Goal: Task Accomplishment & Management: Complete application form

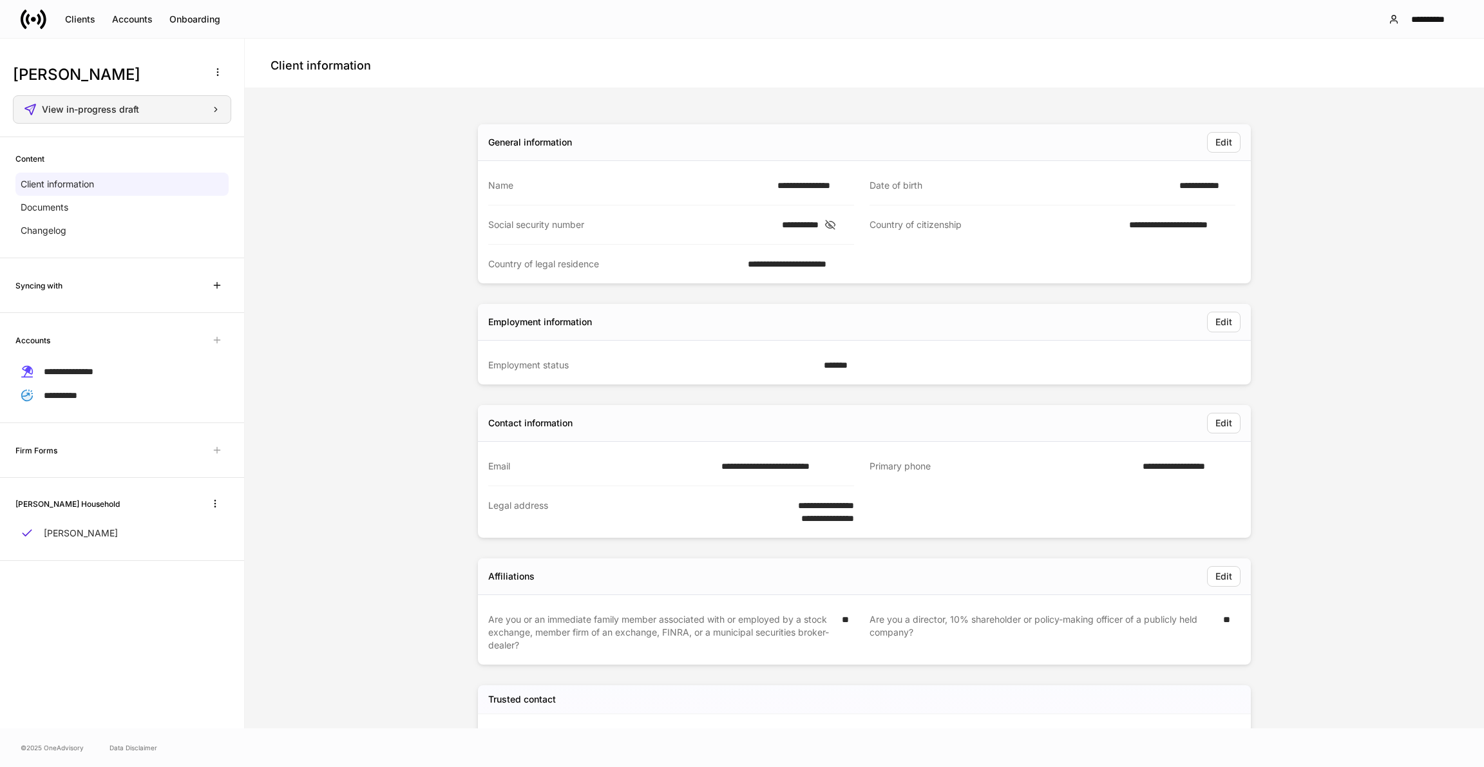
click at [179, 111] on div "View in-progress draft" at bounding box center [131, 109] width 178 height 9
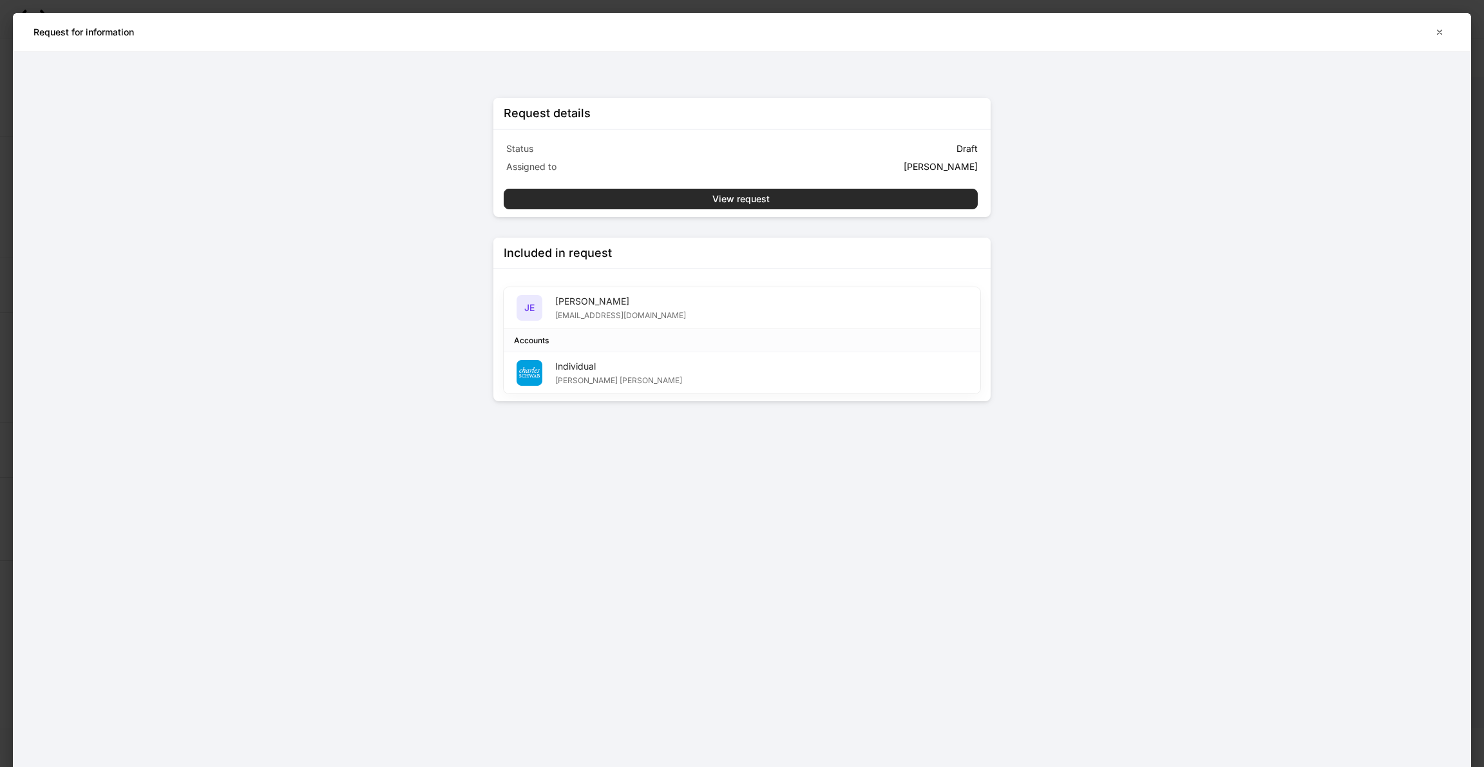
click at [665, 202] on button "View request" at bounding box center [741, 199] width 474 height 21
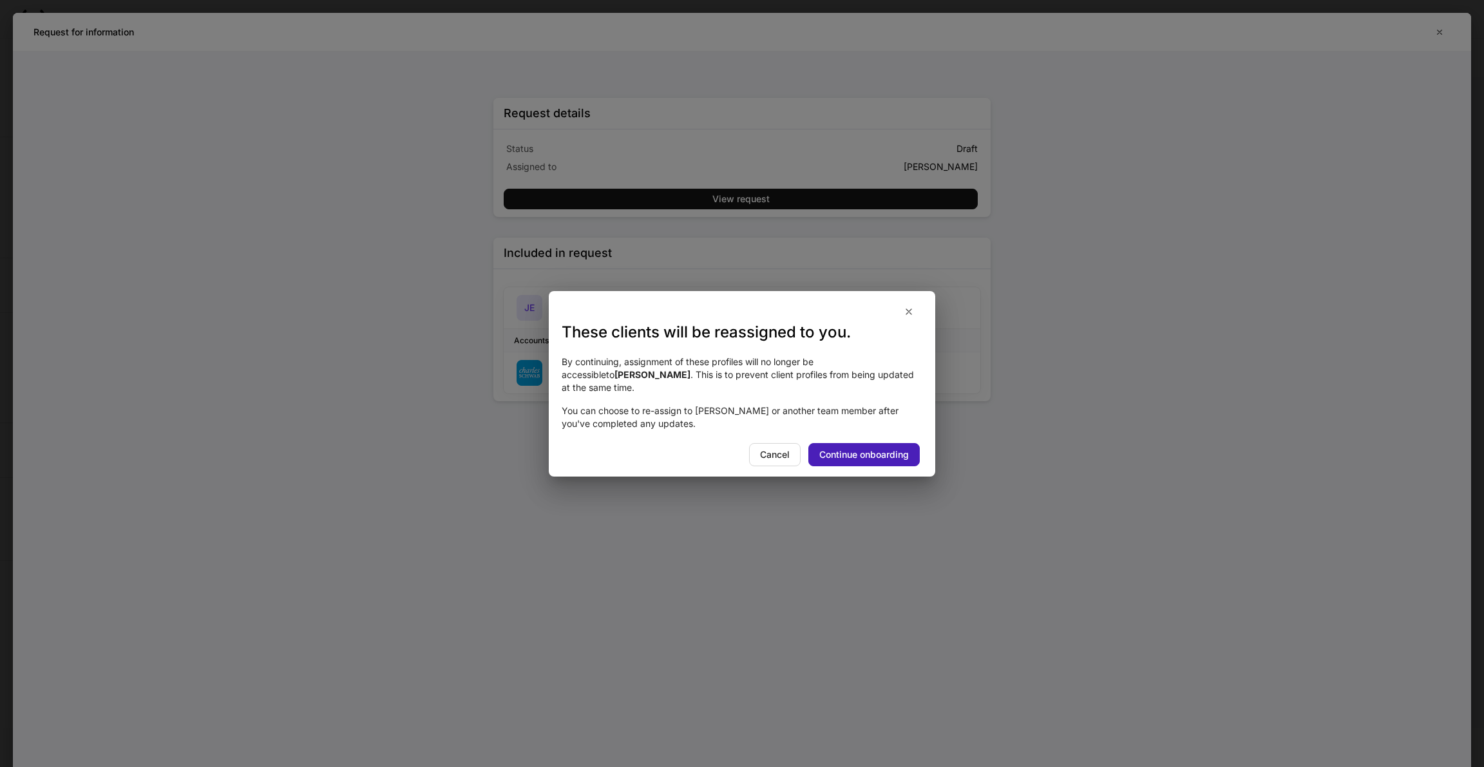
click at [864, 451] on div "Continue onboarding" at bounding box center [864, 454] width 90 height 9
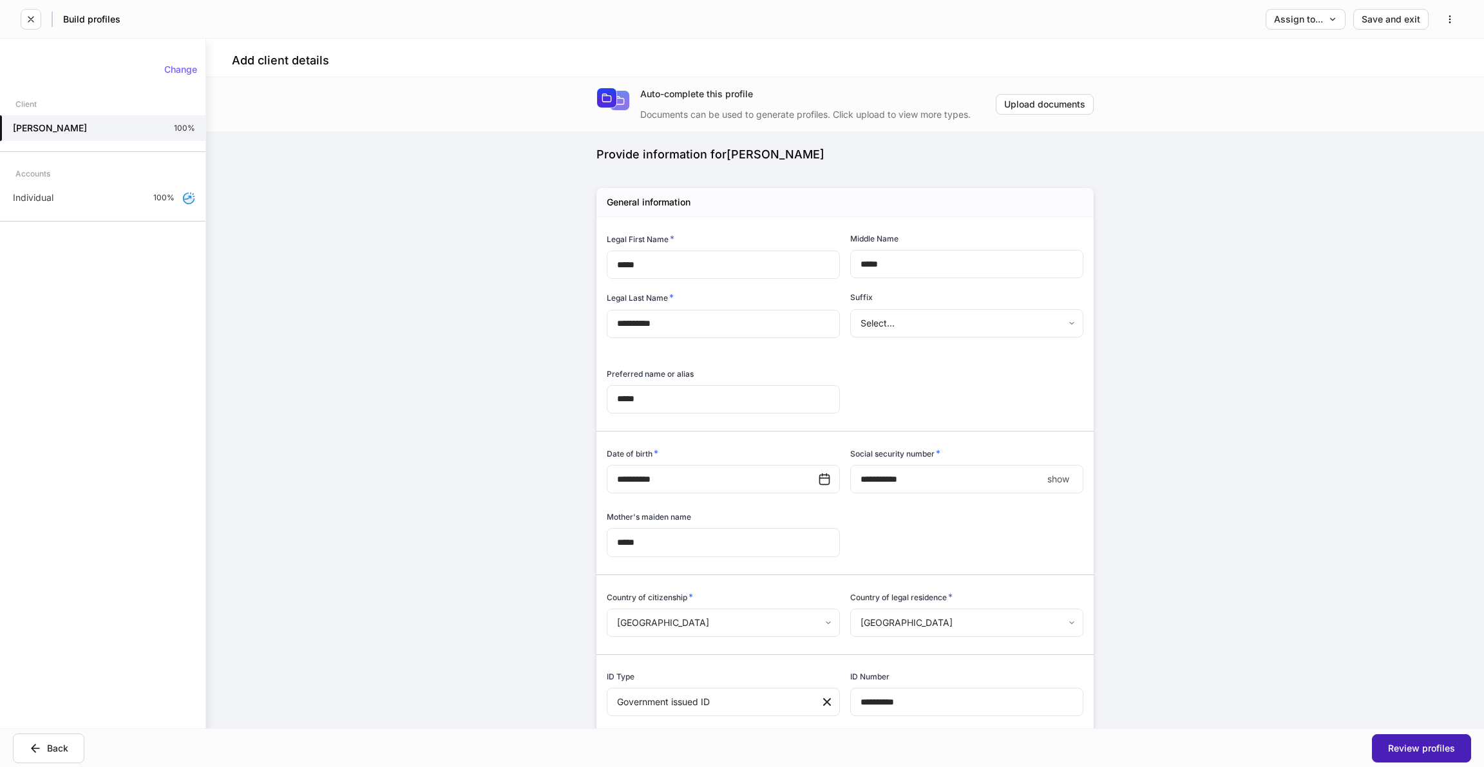
click at [1413, 746] on div "Review profiles" at bounding box center [1421, 748] width 67 height 9
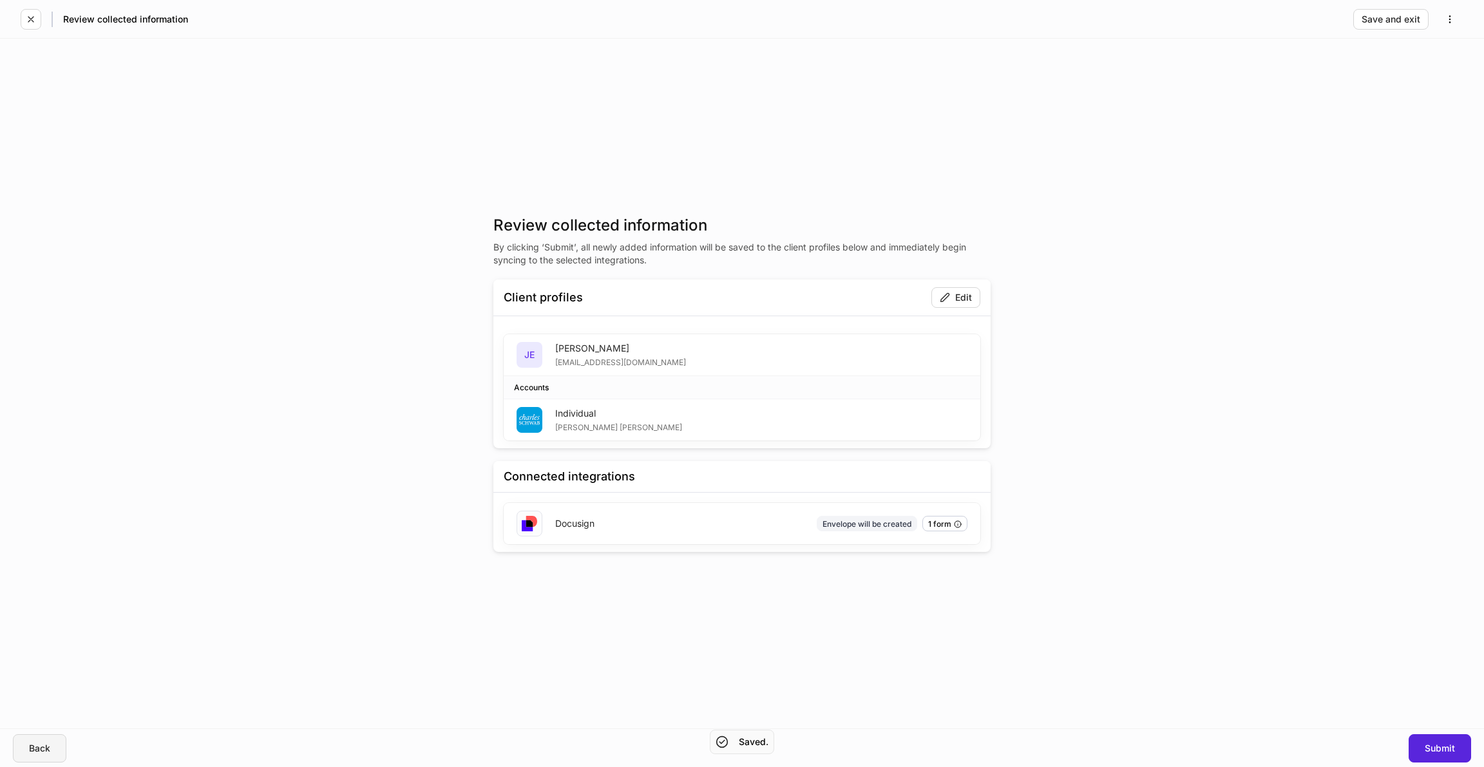
click at [48, 745] on div "Back" at bounding box center [39, 748] width 21 height 9
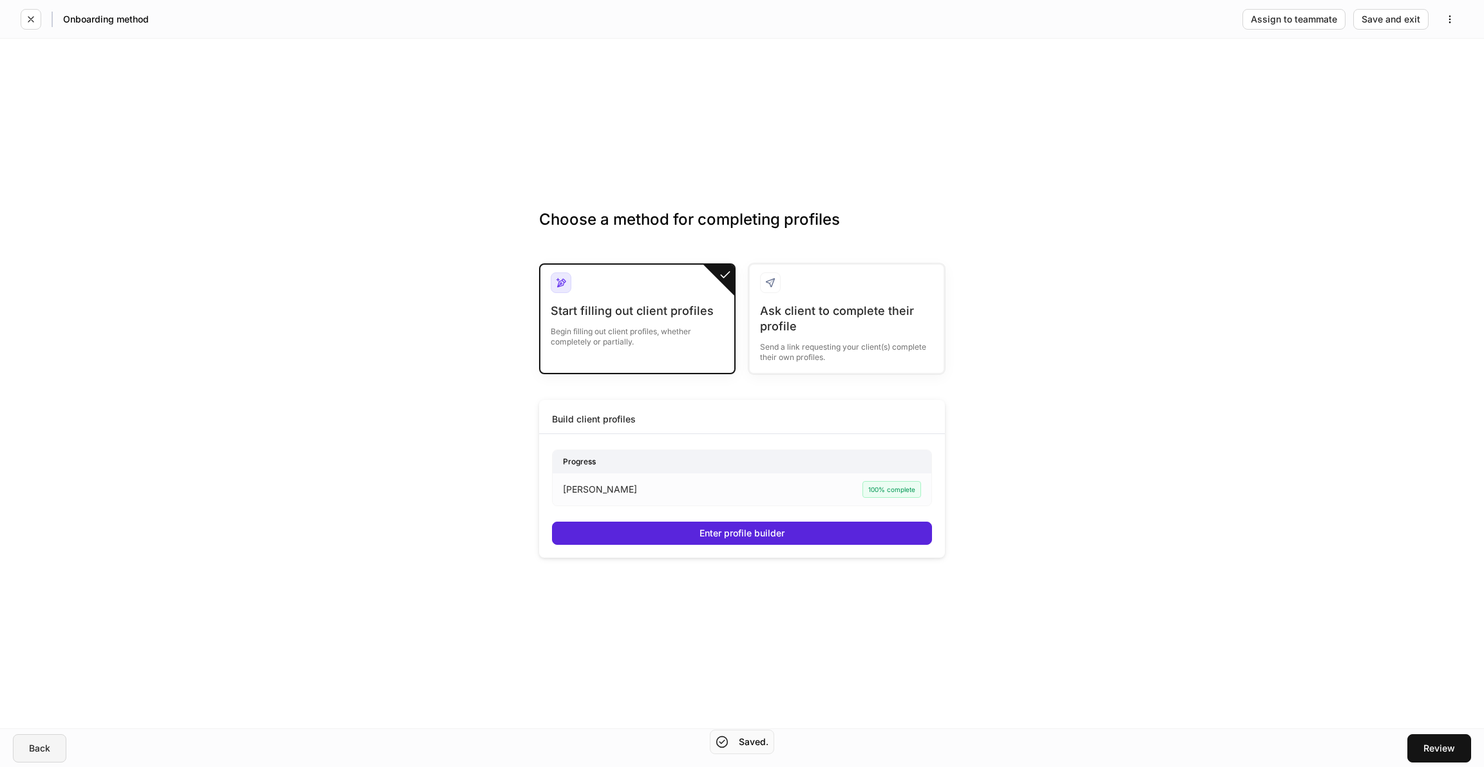
click at [49, 744] on div "Back" at bounding box center [39, 748] width 21 height 9
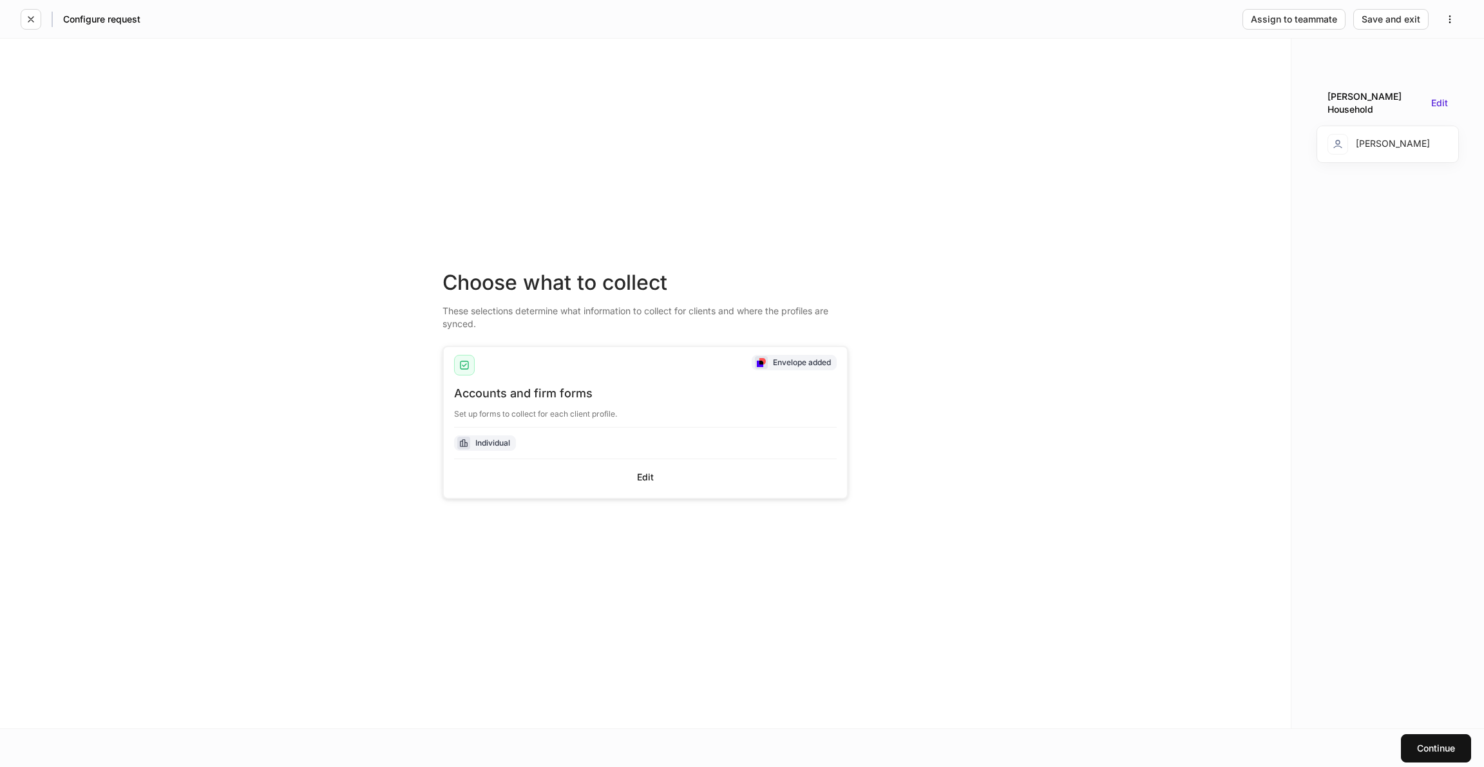
click at [618, 463] on div "Accounts and firm forms Set up forms to collect for each client profile. Indivi…" at bounding box center [645, 442] width 382 height 112
click at [616, 480] on button "Edit" at bounding box center [645, 477] width 382 height 21
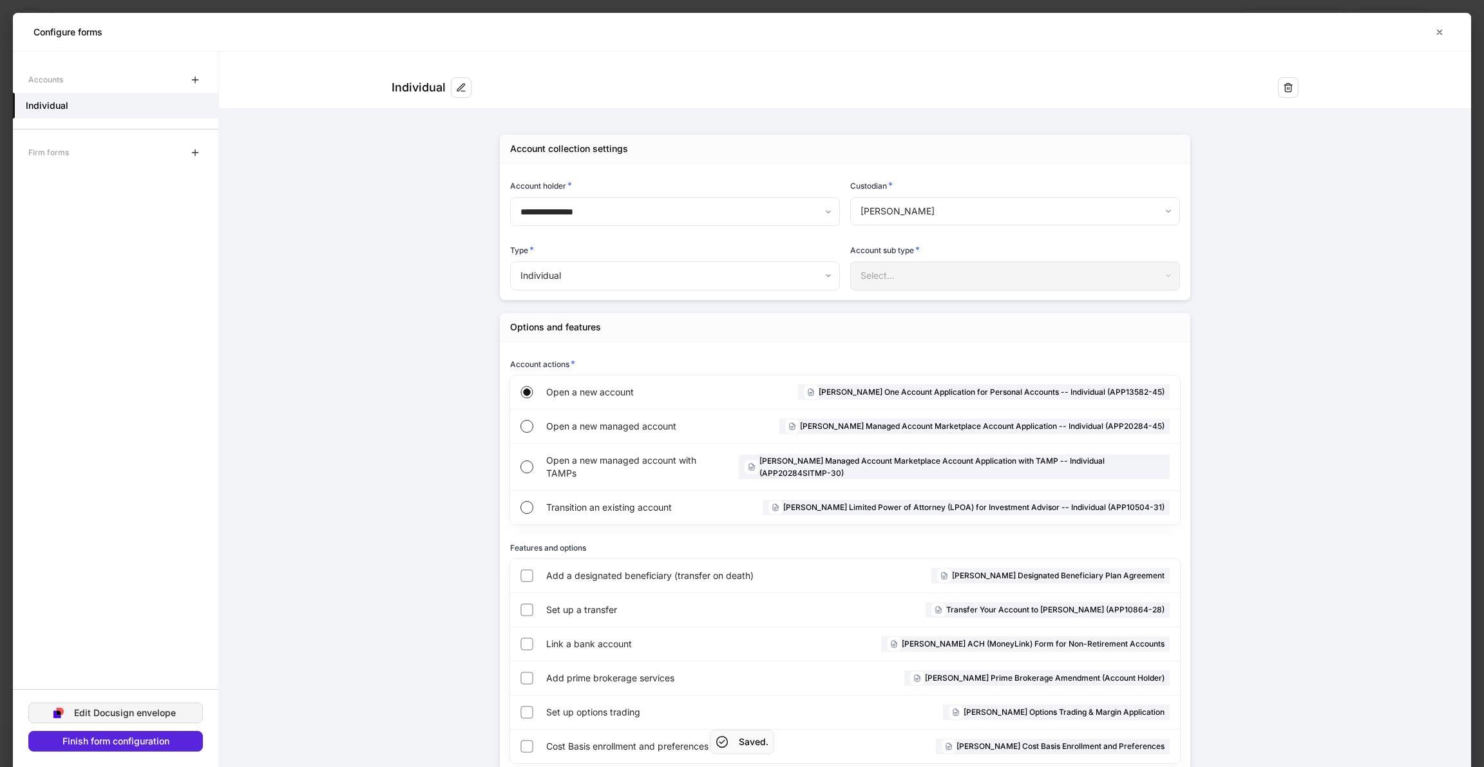
click at [106, 704] on button "Edit Docusign envelope" at bounding box center [115, 713] width 175 height 21
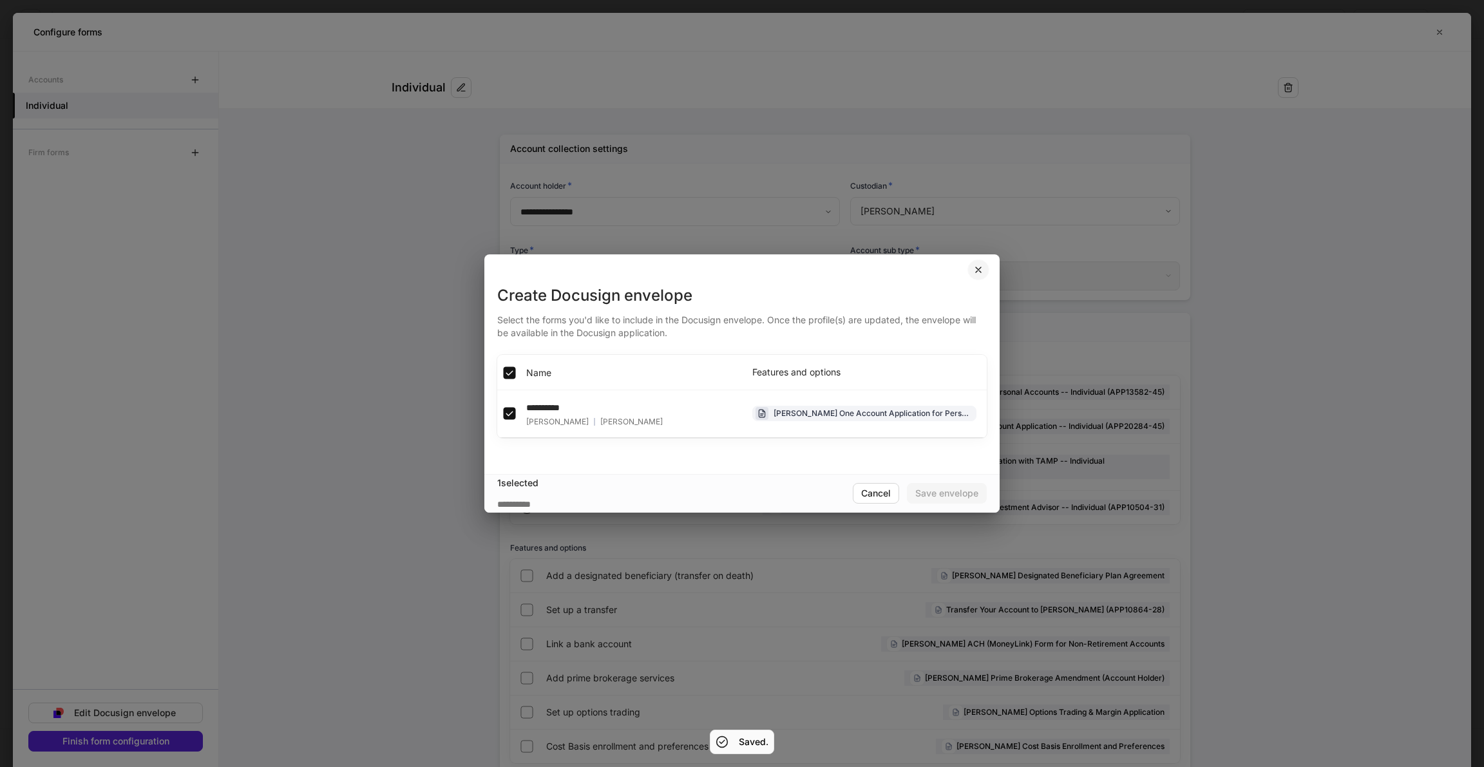
click at [981, 274] on icon "button" at bounding box center [978, 270] width 10 height 10
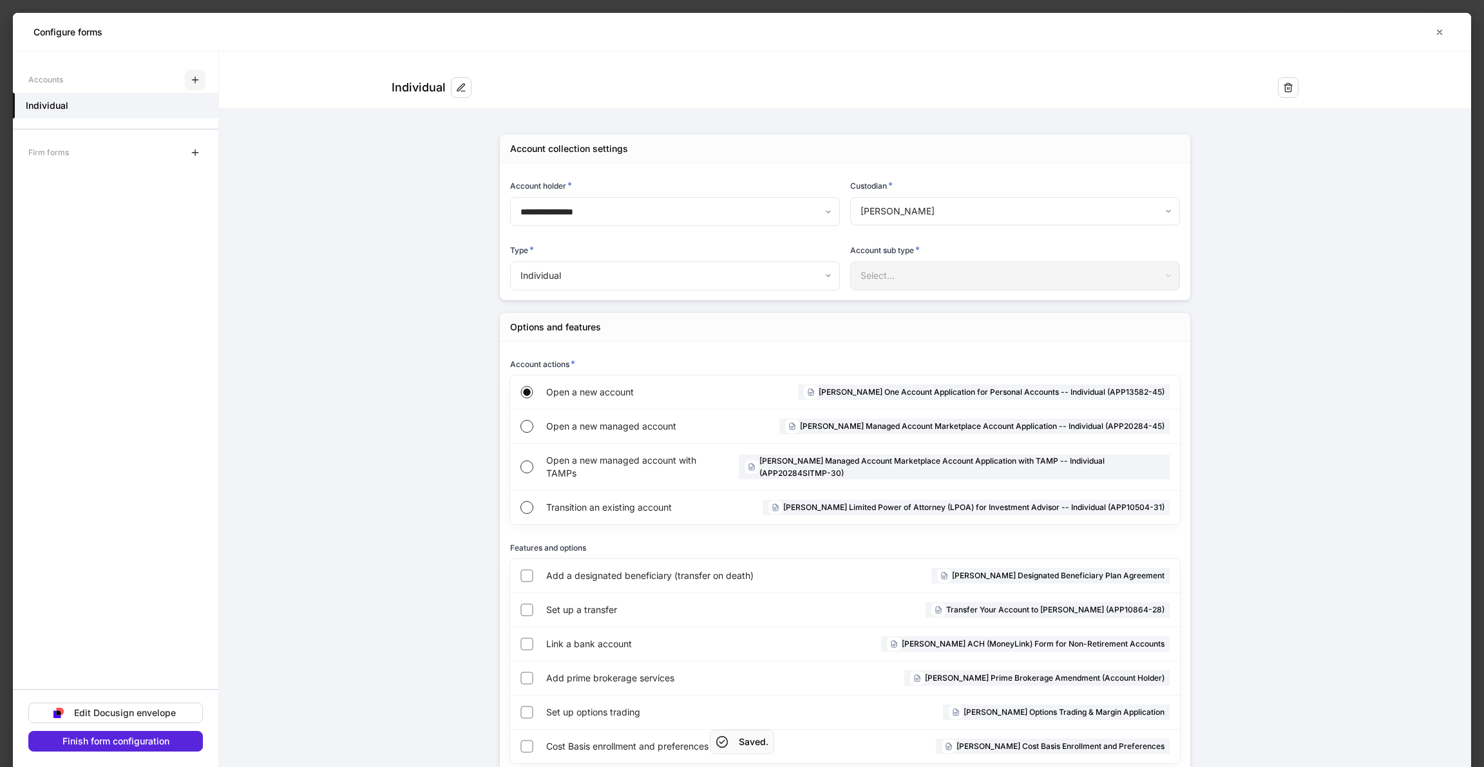
click at [195, 75] on icon "button" at bounding box center [195, 80] width 10 height 10
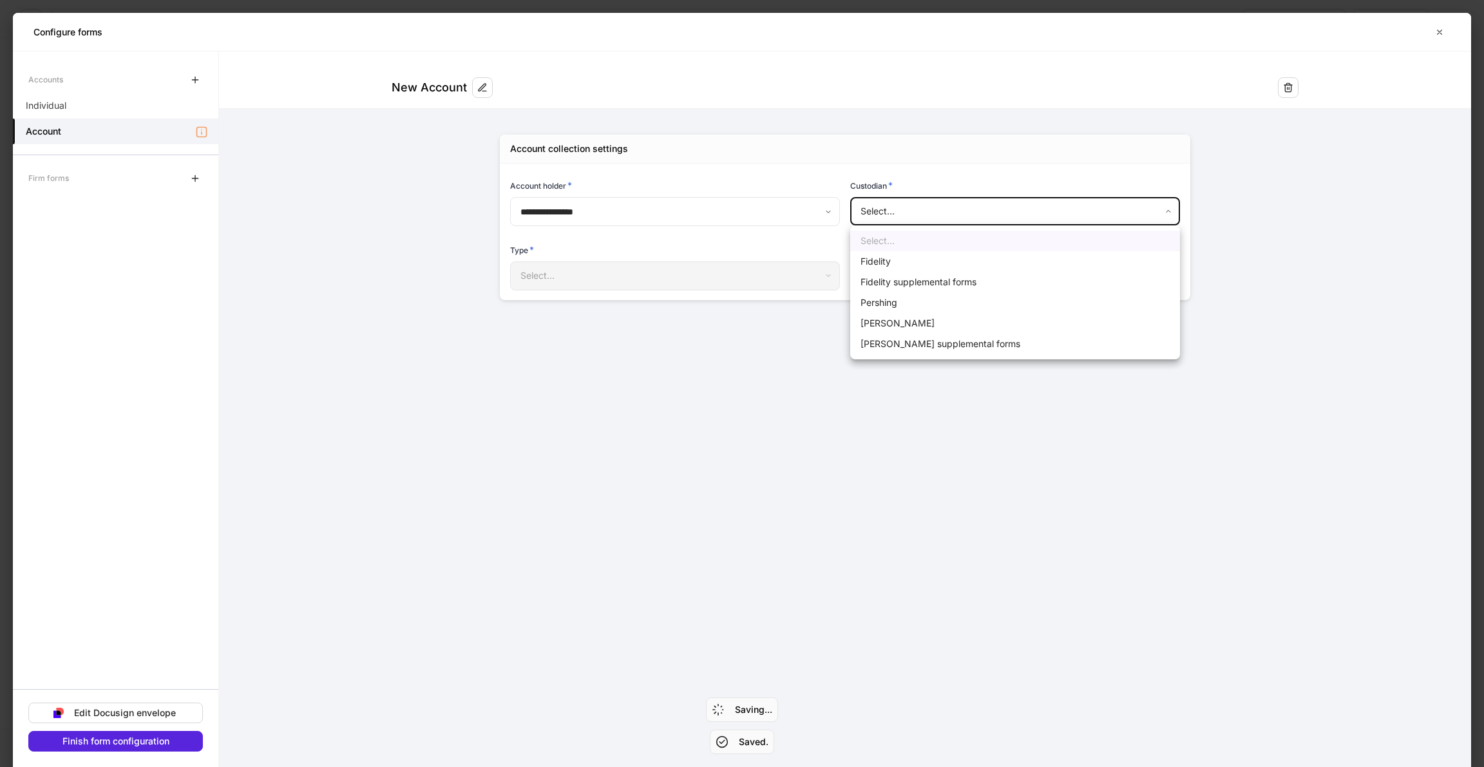
click at [930, 213] on body "**********" at bounding box center [742, 383] width 1484 height 767
click at [912, 267] on li "Fidelity" at bounding box center [1015, 261] width 330 height 21
type input "********"
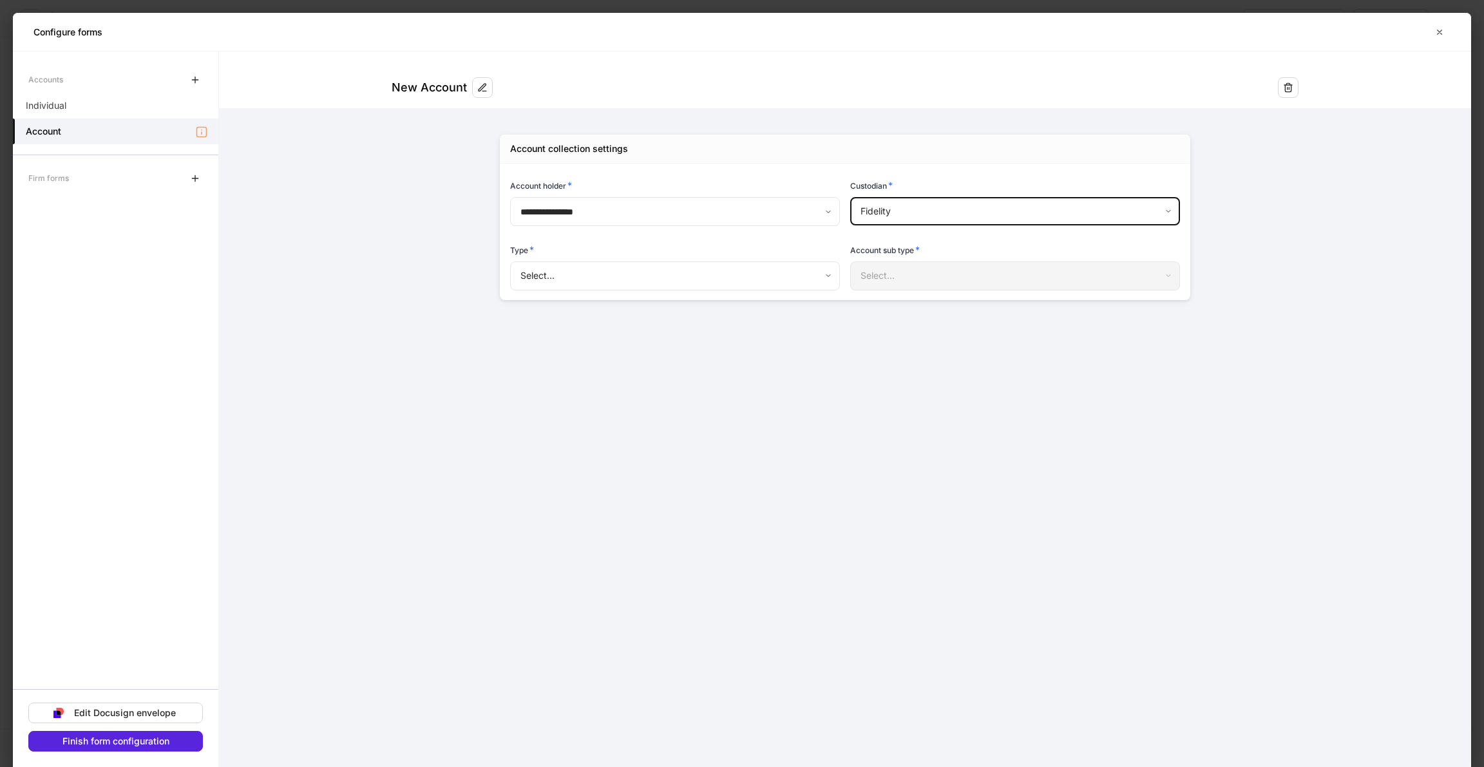
click at [905, 274] on div "Select..." at bounding box center [1014, 275] width 329 height 28
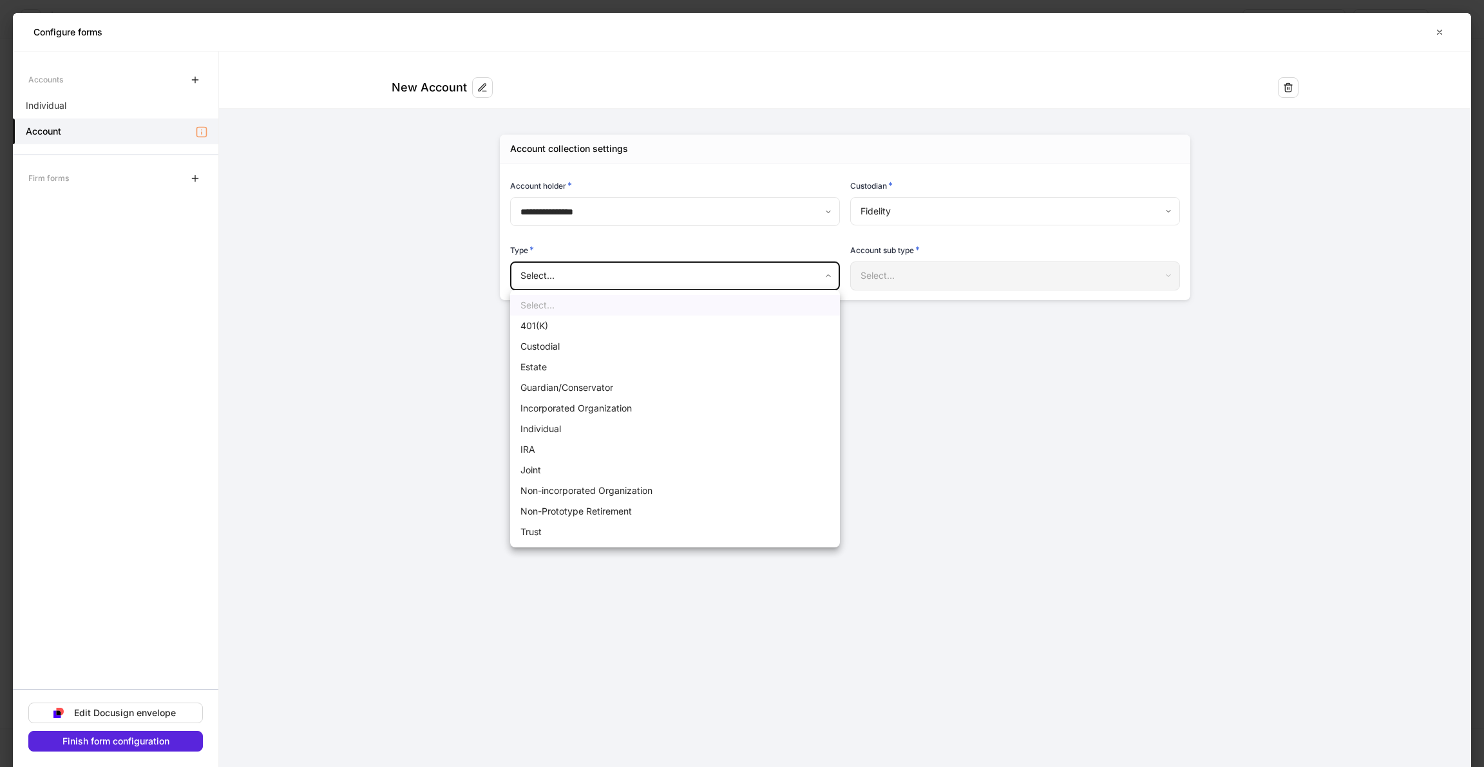
click at [731, 274] on body "**********" at bounding box center [742, 383] width 1484 height 767
click at [691, 348] on li "Custodial" at bounding box center [675, 346] width 330 height 21
type input "*********"
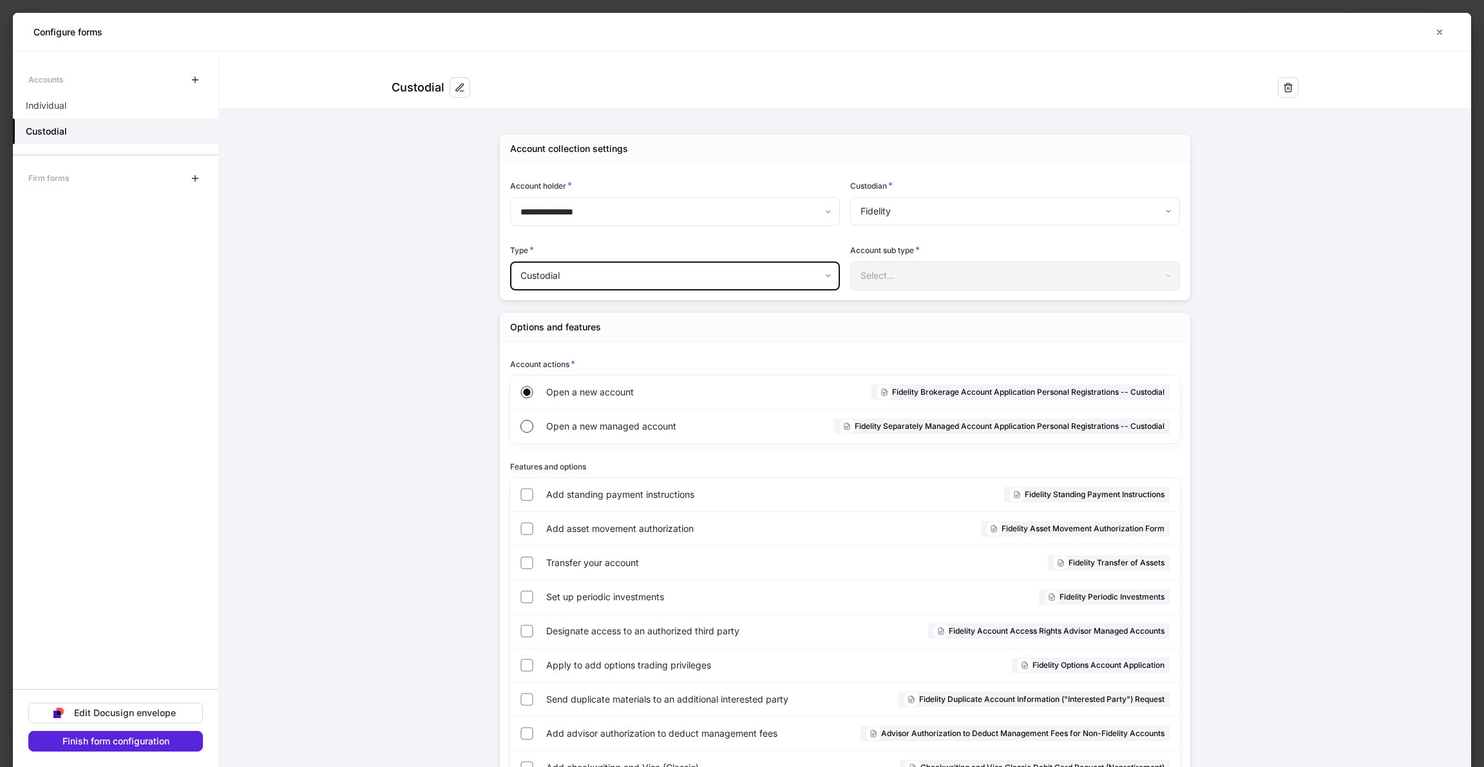
click at [876, 276] on div "Select..." at bounding box center [1014, 275] width 329 height 28
click at [153, 712] on div "Edit Docusign envelope" at bounding box center [125, 712] width 102 height 9
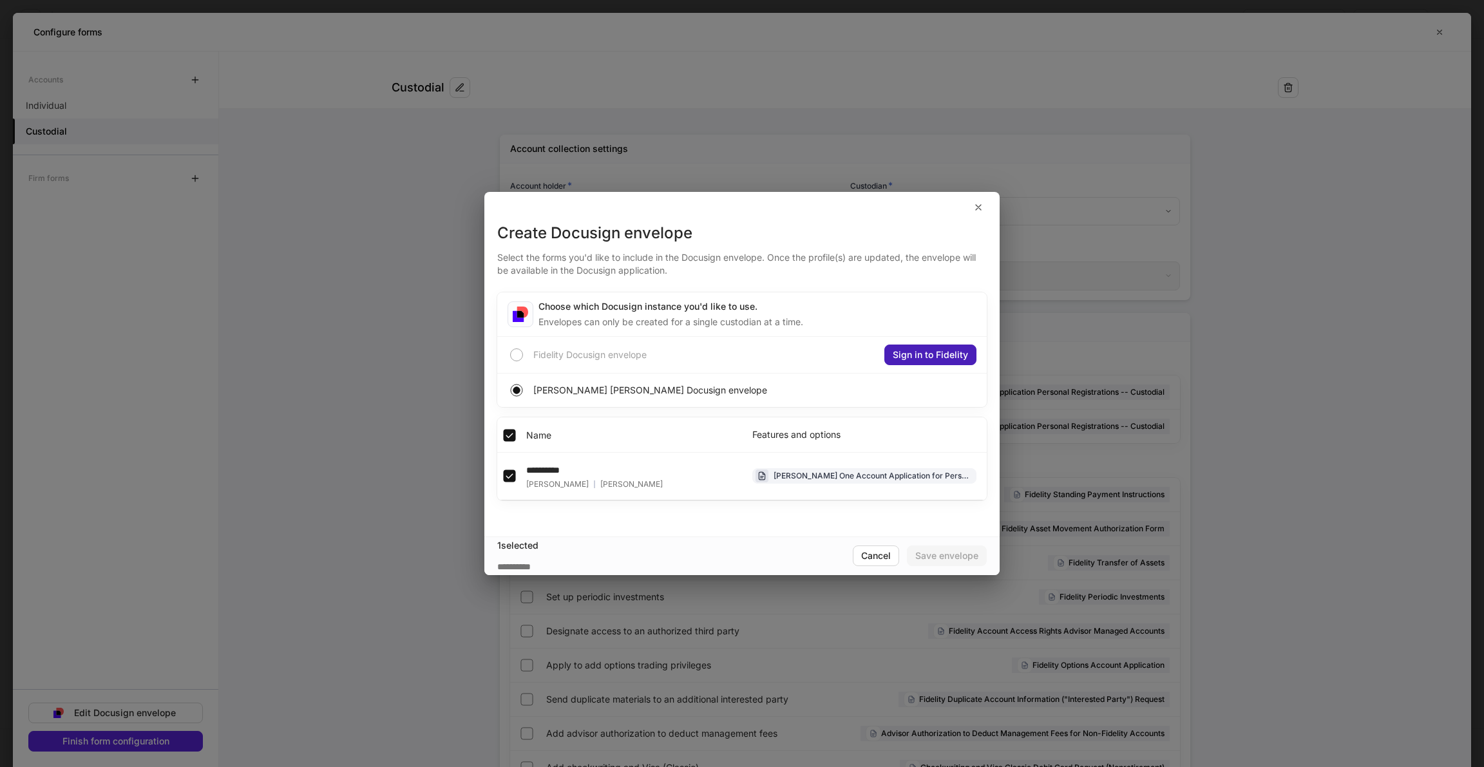
click at [922, 359] on div "Sign in to Fidelity" at bounding box center [929, 354] width 75 height 9
click at [978, 198] on div at bounding box center [742, 383] width 1484 height 767
click at [978, 207] on div at bounding box center [742, 383] width 1484 height 767
